Goal: Find specific page/section: Find specific page/section

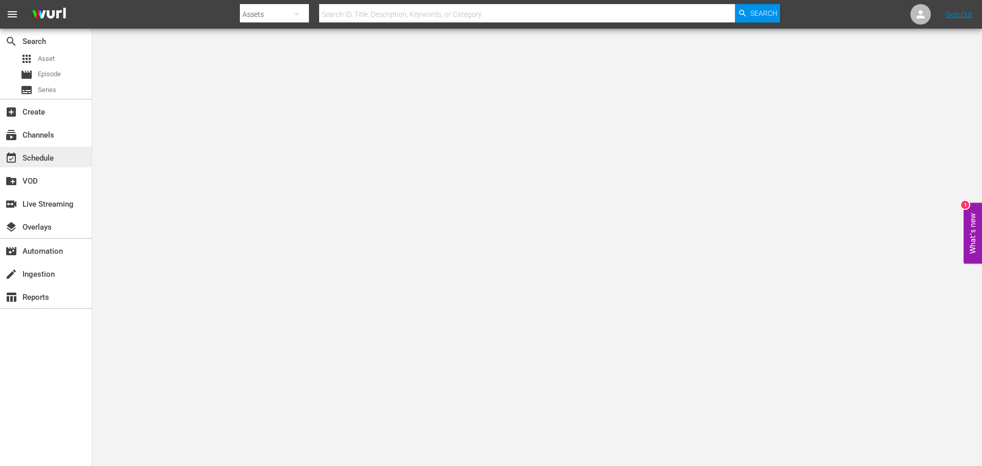
click at [50, 160] on div "event_available Schedule" at bounding box center [28, 156] width 57 height 9
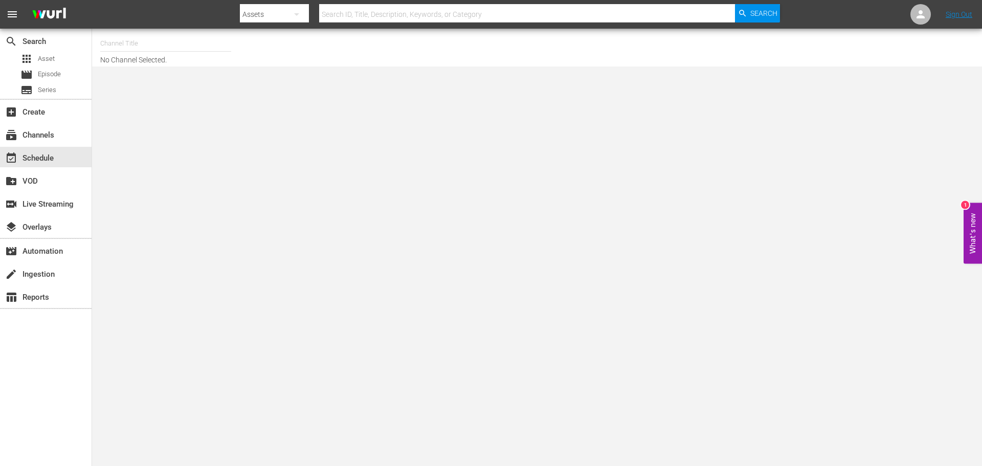
click at [341, 18] on input "text" at bounding box center [527, 14] width 416 height 25
click at [48, 64] on div "apps Asset" at bounding box center [37, 59] width 34 height 14
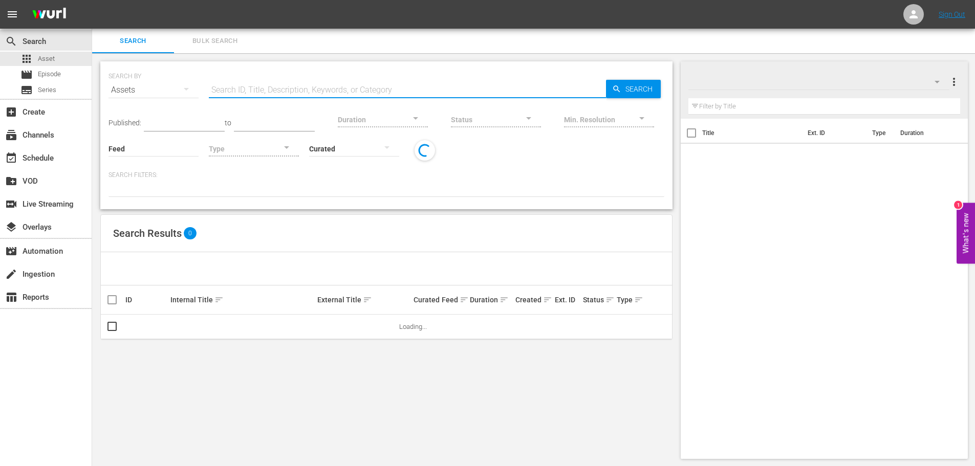
click at [284, 85] on input "text" at bounding box center [407, 90] width 397 height 25
paste input "Angels' Share"
type input "Angels' Share"
click at [644, 79] on div "SEARCH BY Search By Assets Search ID, Title, Description, Keywords, or Category…" at bounding box center [386, 83] width 556 height 37
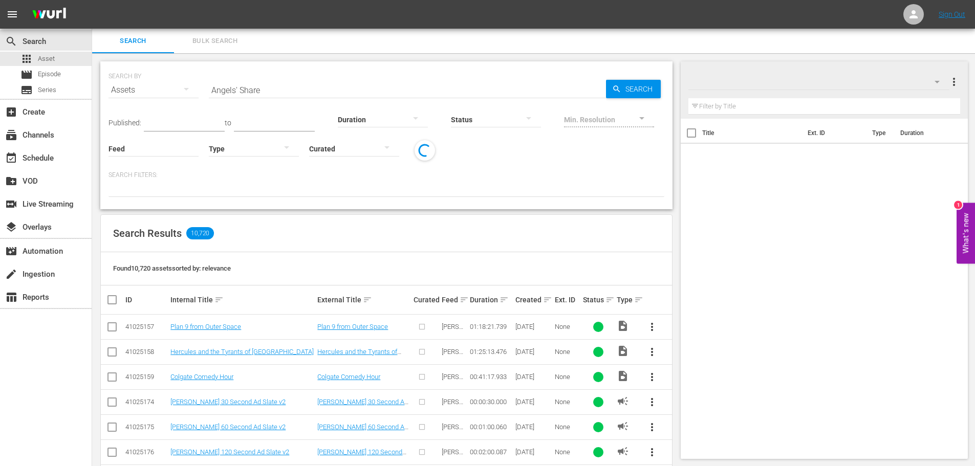
click at [644, 83] on span "Search" at bounding box center [640, 89] width 39 height 18
